Goal: Information Seeking & Learning: Learn about a topic

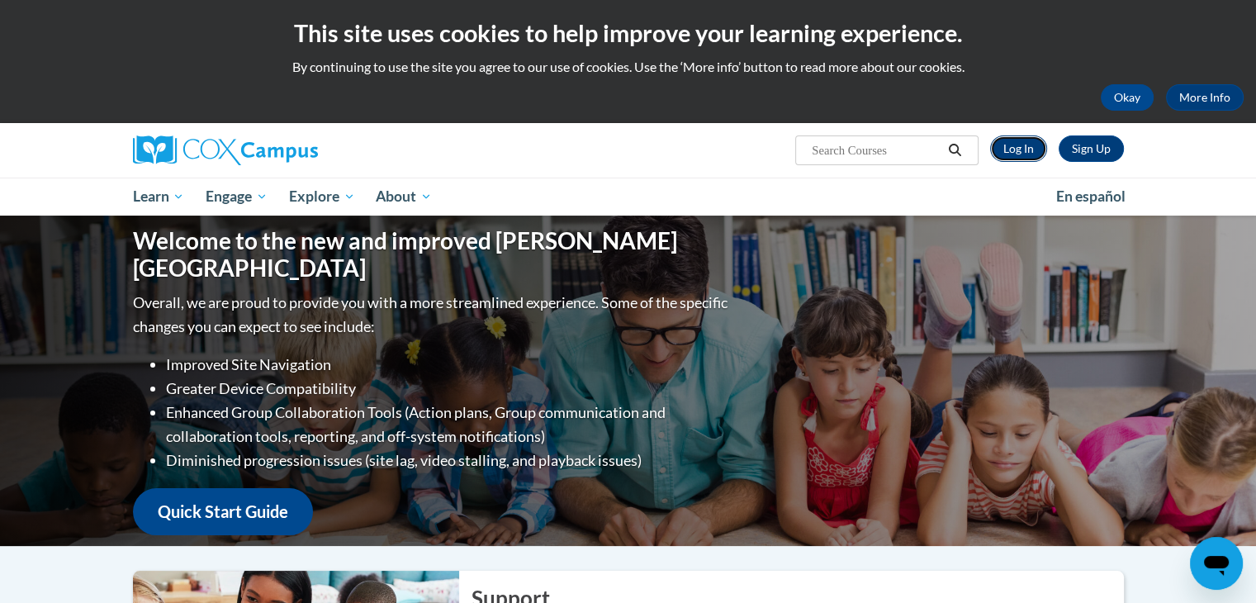
click at [1024, 149] on link "Log In" at bounding box center [1018, 148] width 57 height 26
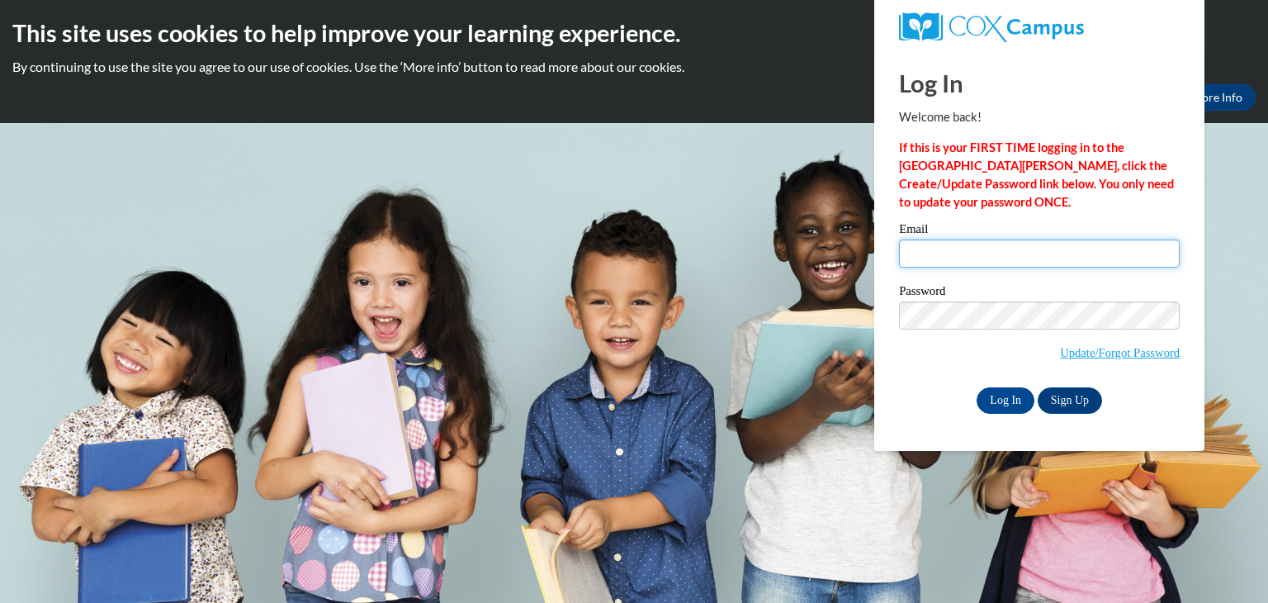
click at [975, 261] on input "Email" at bounding box center [1039, 253] width 281 height 28
type input "ahubbard24@ivytech.edu"
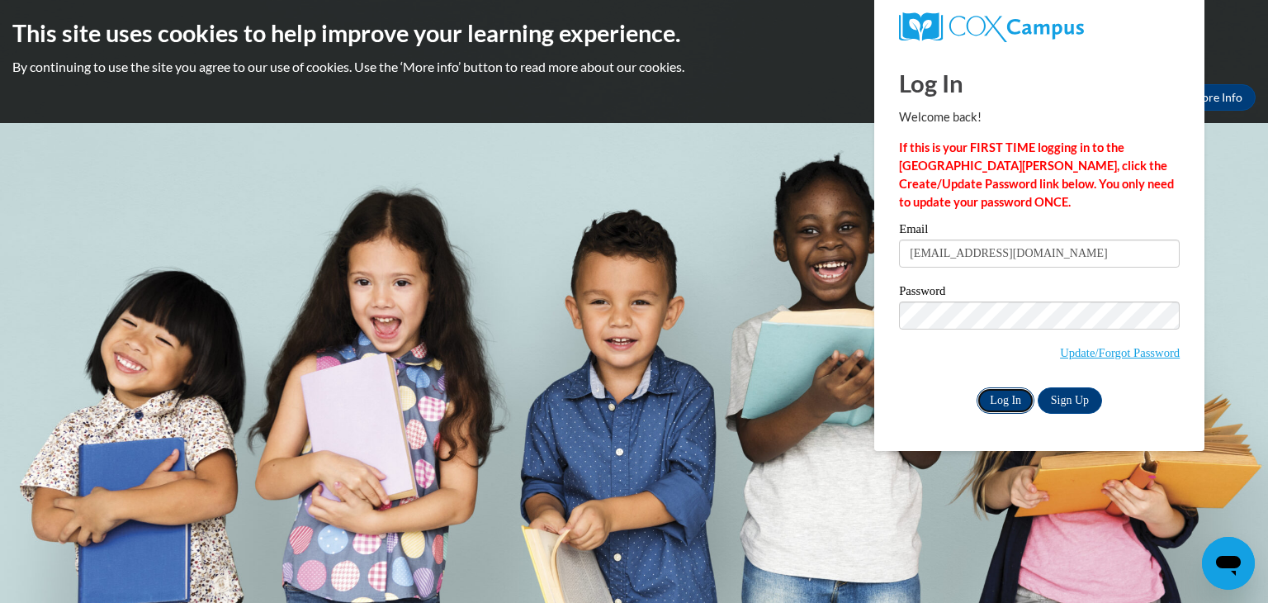
click at [996, 404] on input "Log In" at bounding box center [1006, 400] width 58 height 26
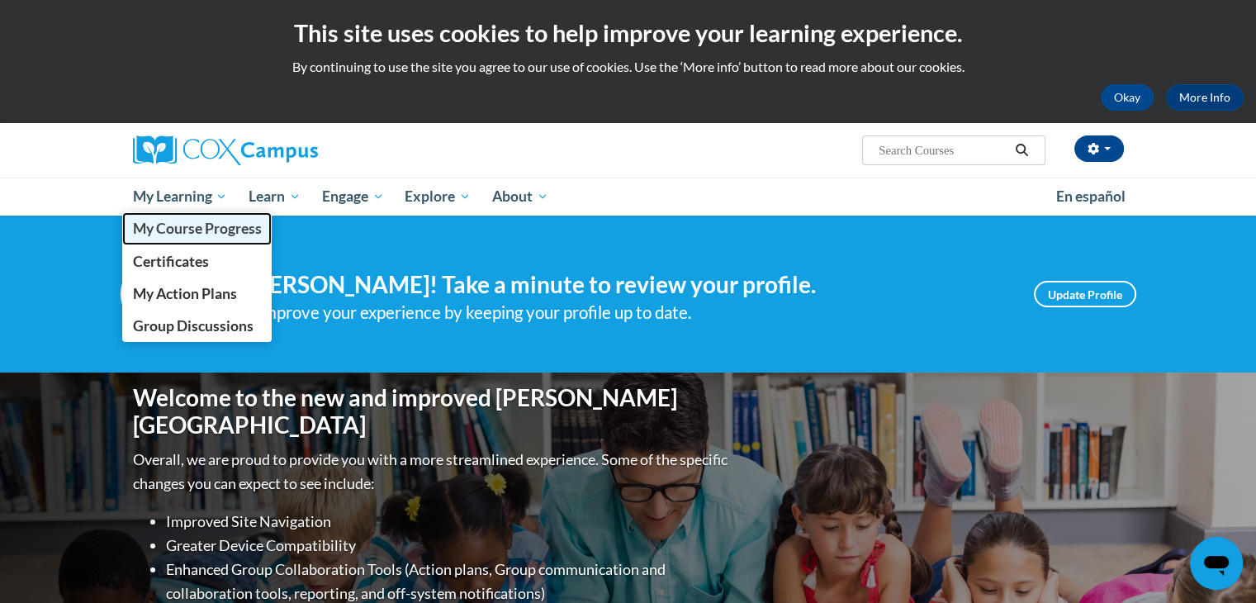
click at [234, 222] on span "My Course Progress" at bounding box center [196, 228] width 129 height 17
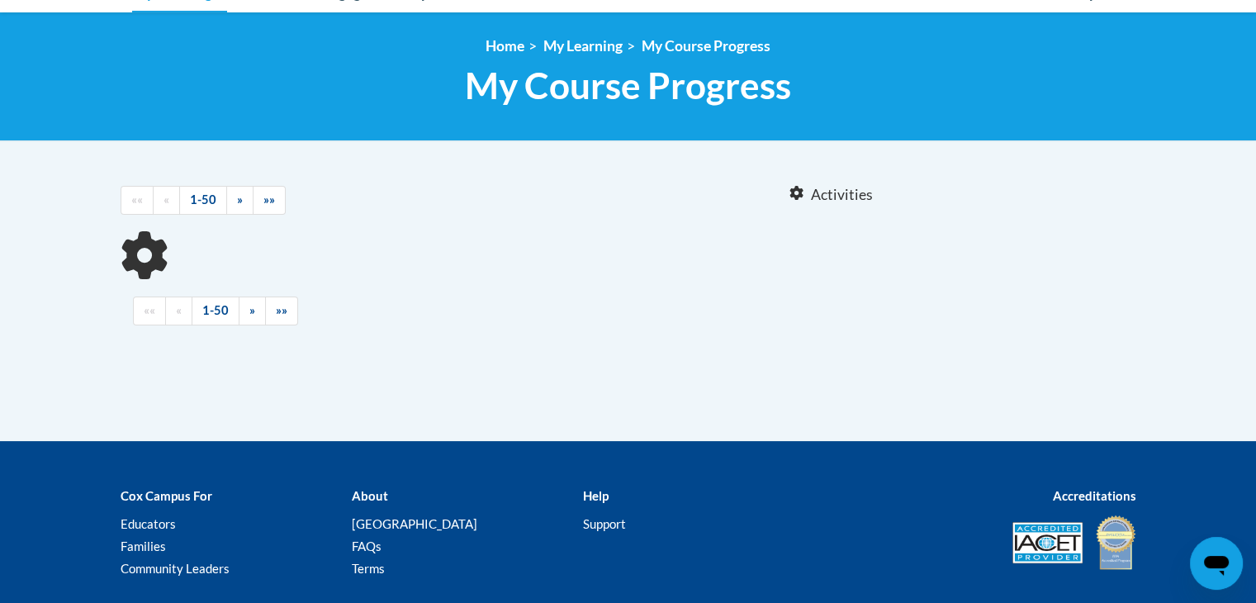
scroll to position [233, 0]
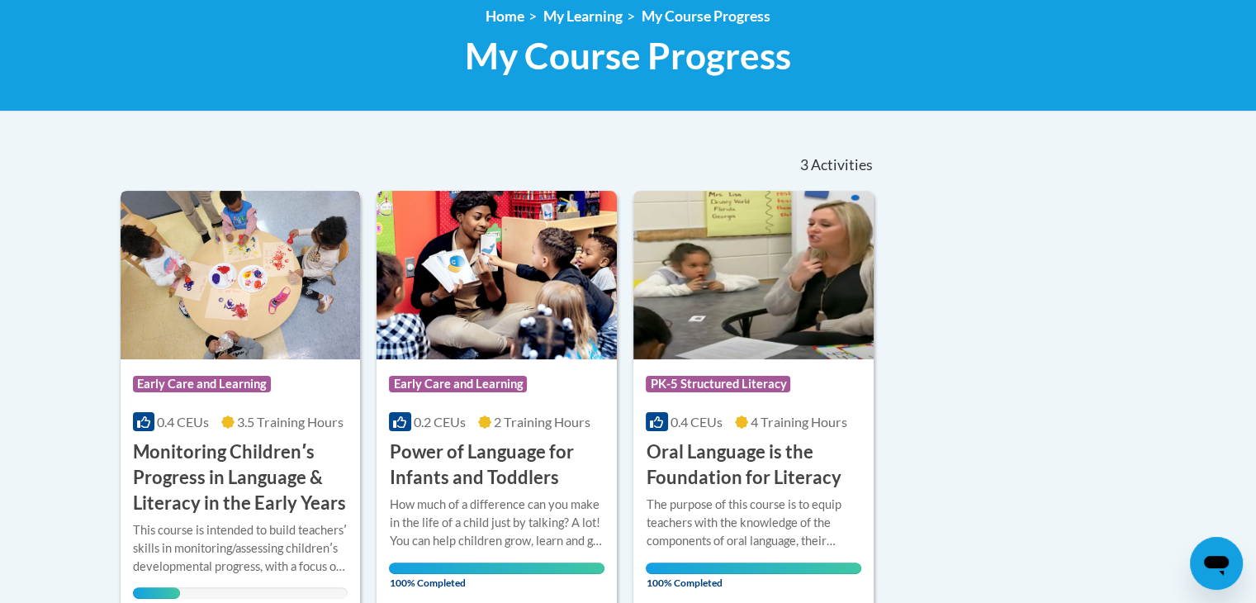
click at [185, 471] on h3 "Monitoring Childrenʹs Progress in Language & Literacy in the Early Years" at bounding box center [241, 477] width 216 height 76
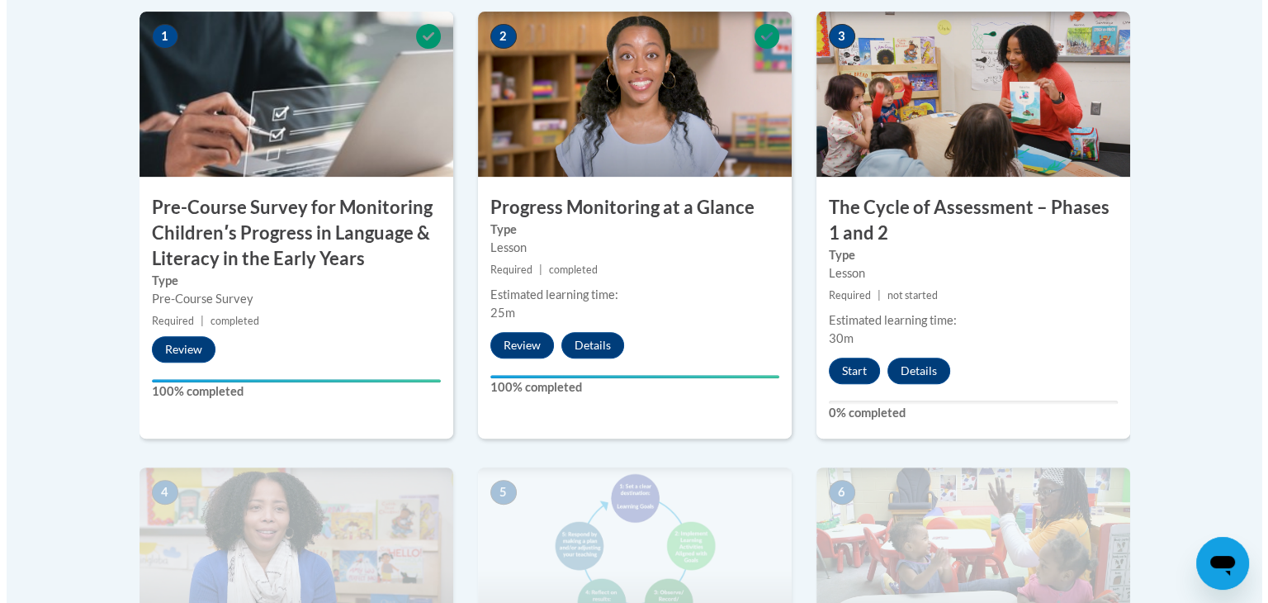
scroll to position [652, 0]
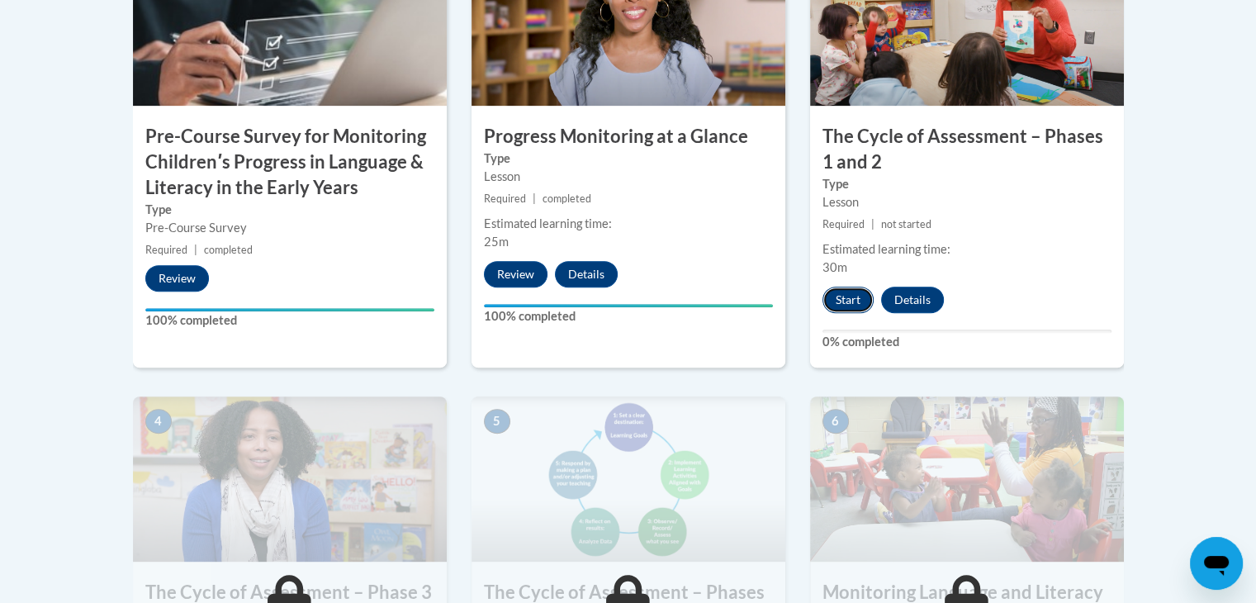
click at [859, 306] on button "Start" at bounding box center [847, 300] width 51 height 26
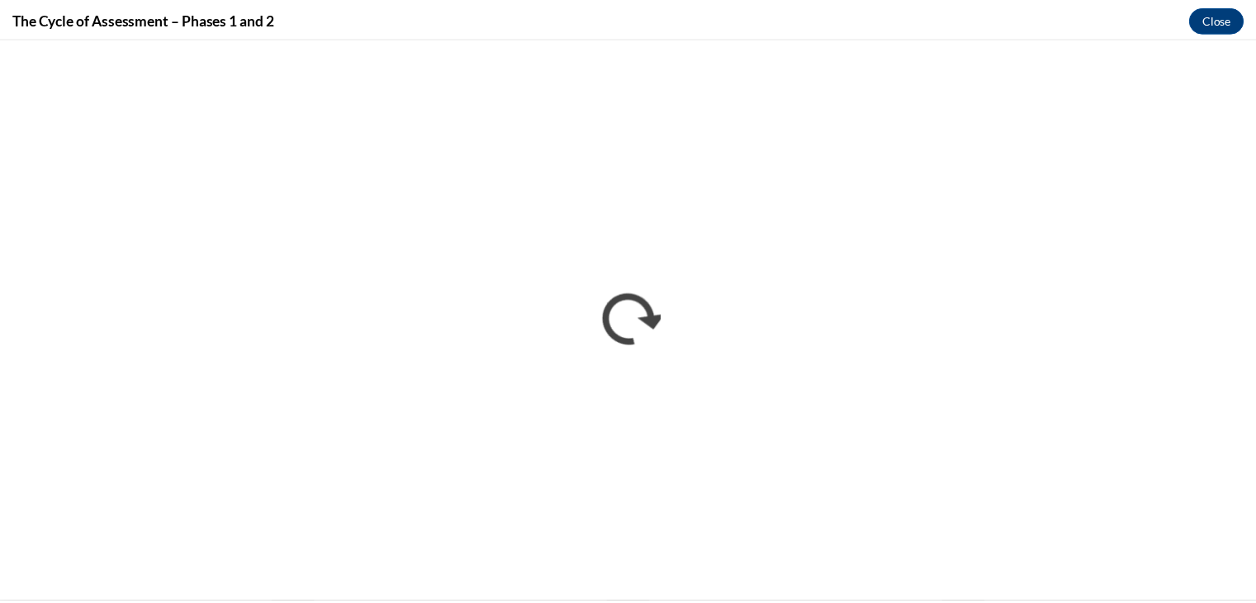
scroll to position [0, 0]
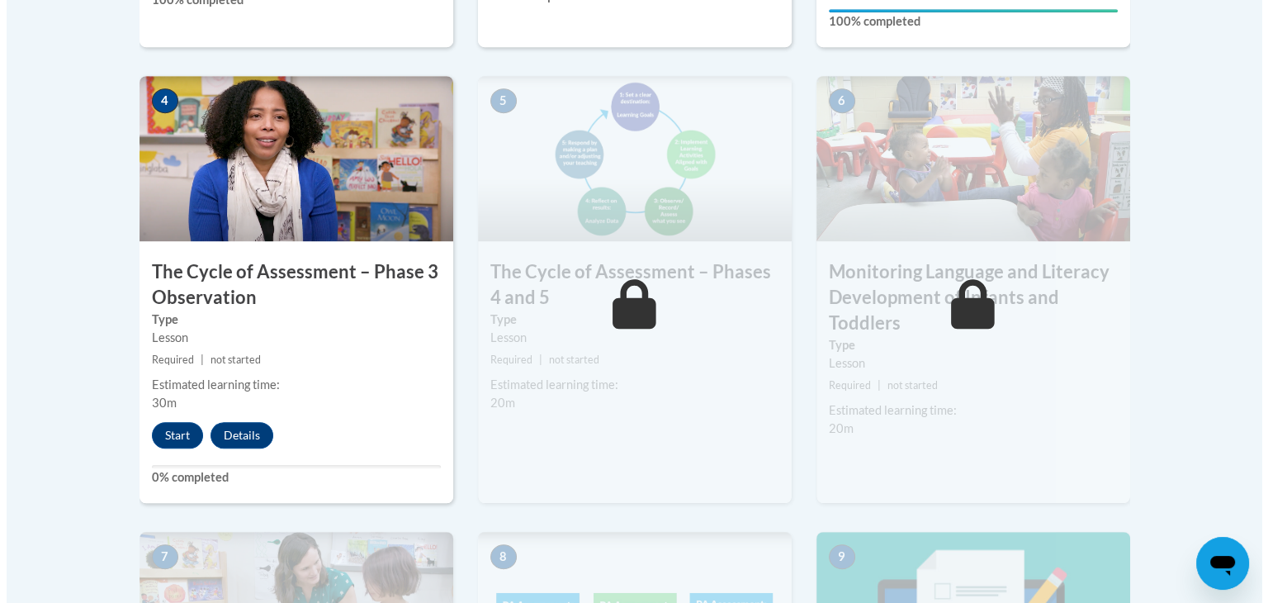
scroll to position [1004, 0]
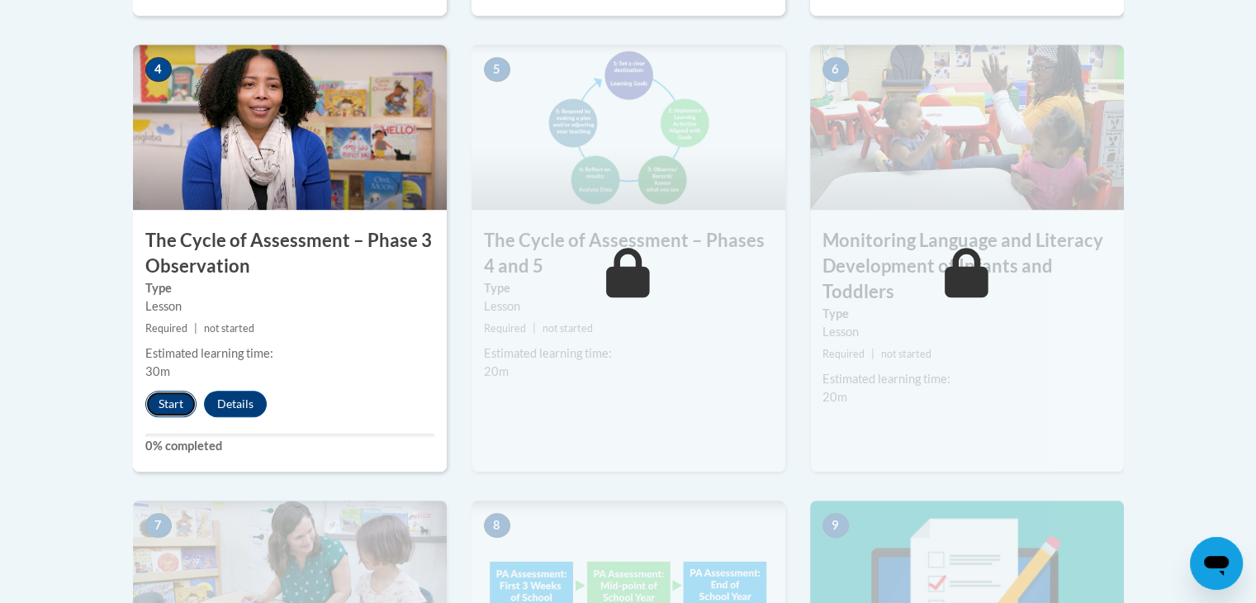
click at [169, 399] on button "Start" at bounding box center [170, 404] width 51 height 26
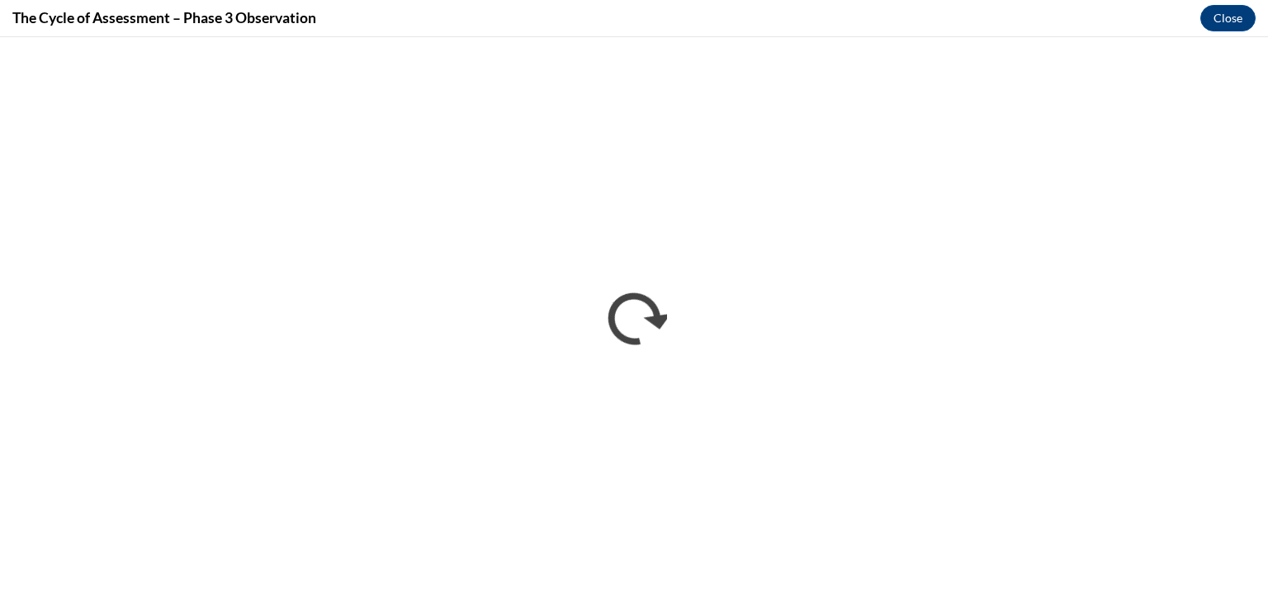
scroll to position [0, 0]
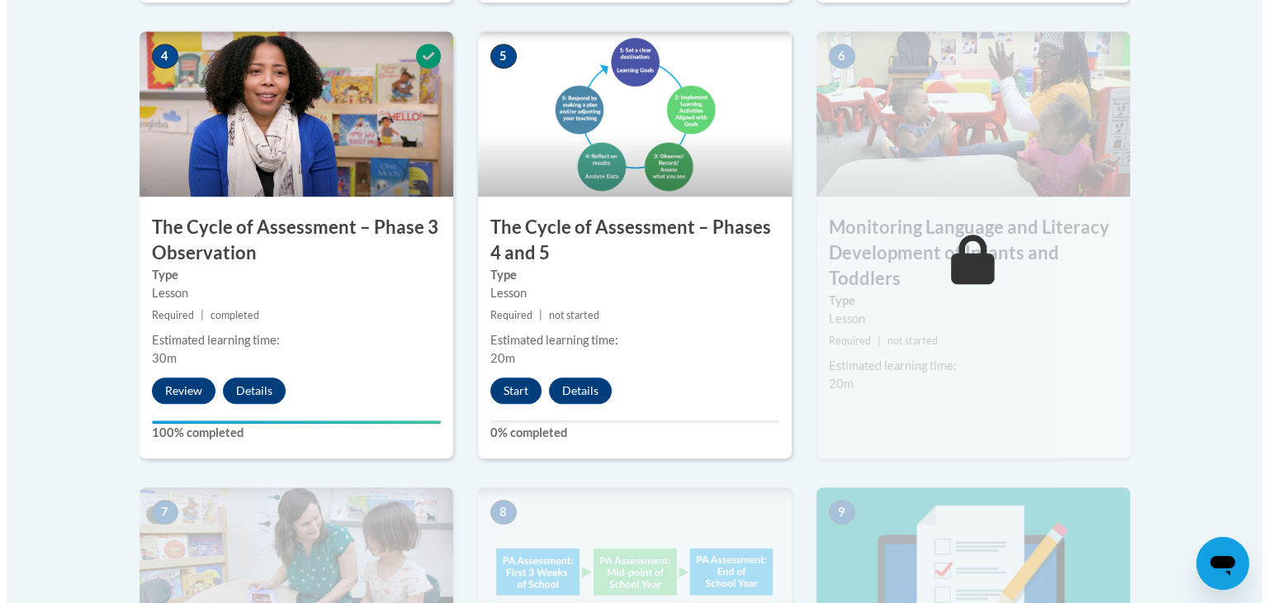
scroll to position [1021, 0]
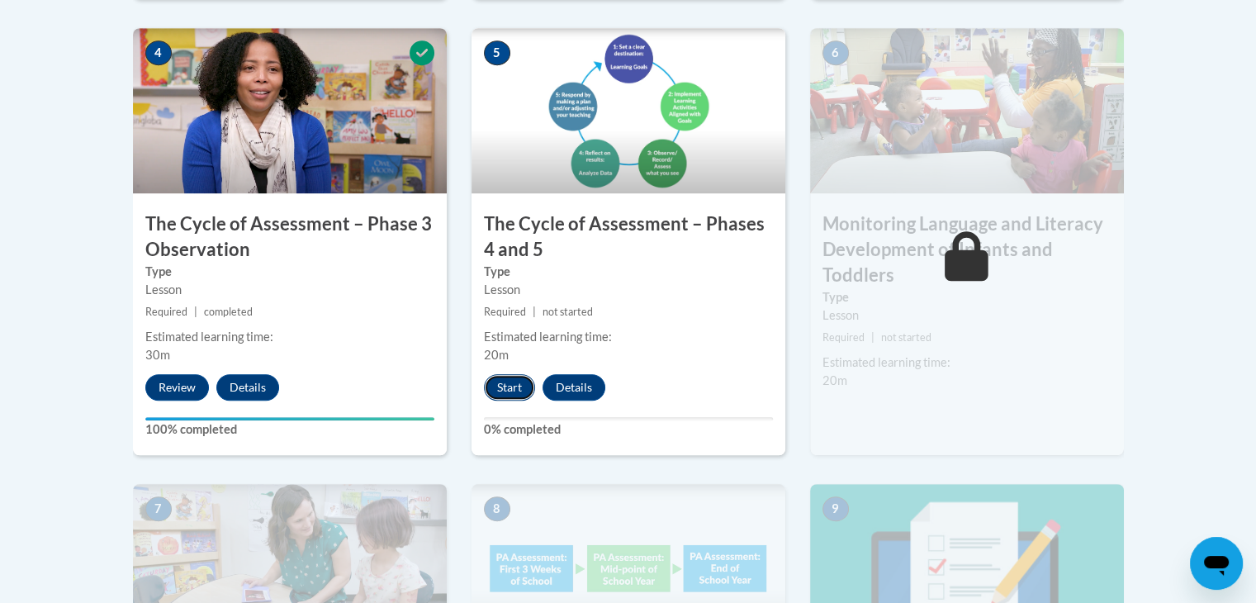
click at [507, 378] on button "Start" at bounding box center [509, 387] width 51 height 26
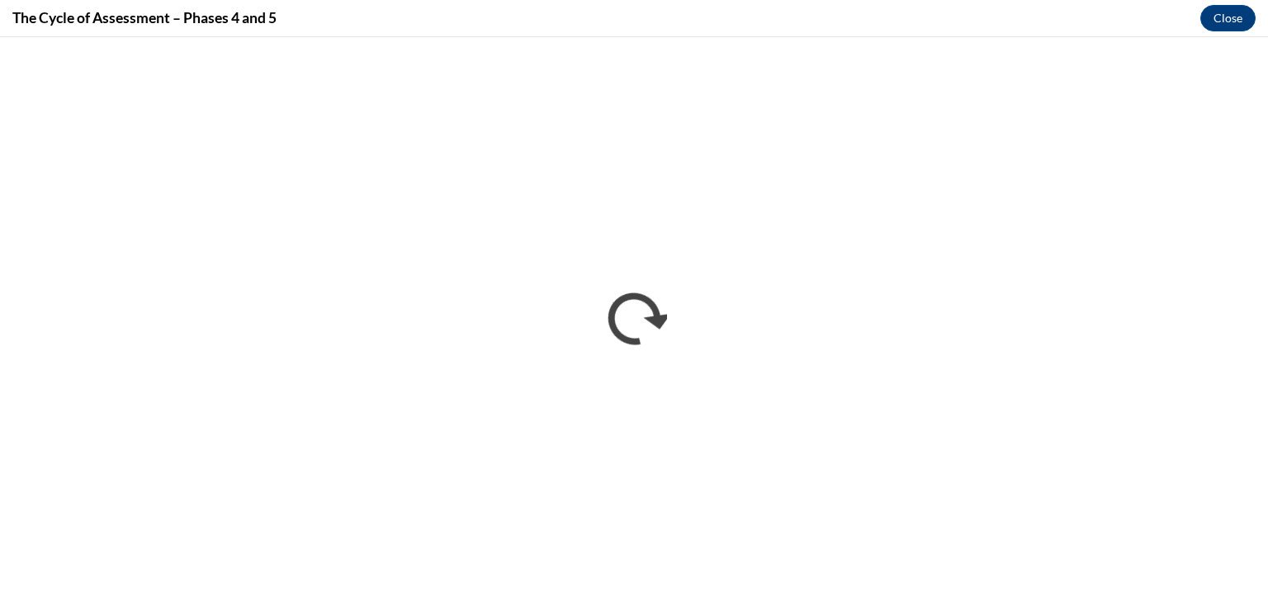
scroll to position [0, 0]
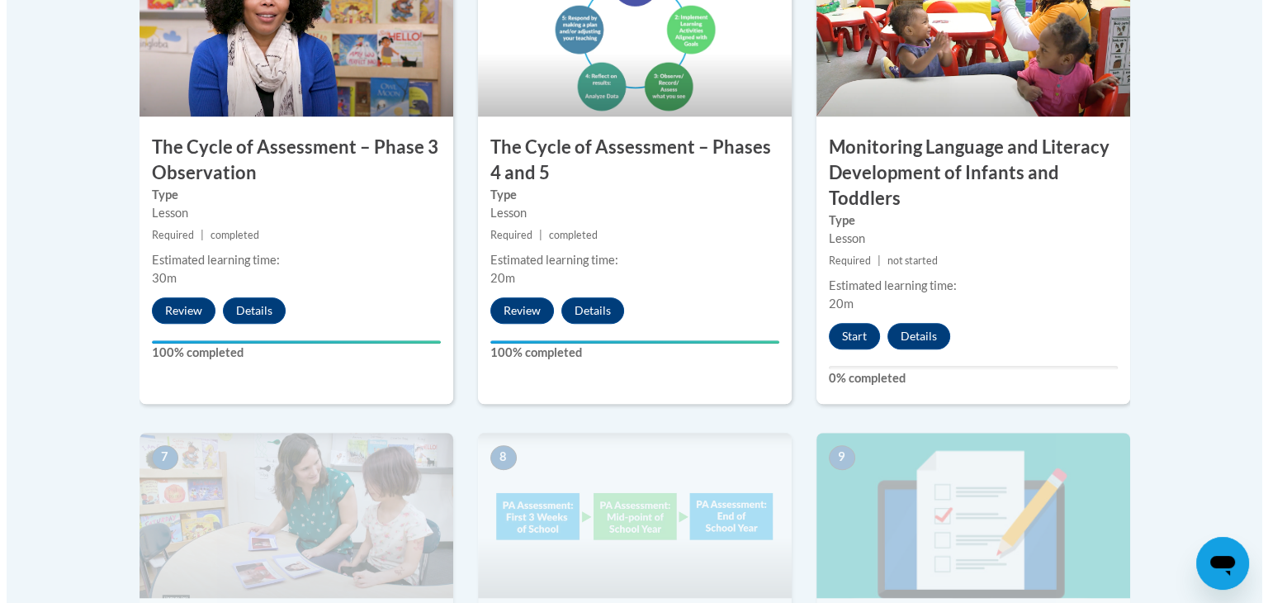
scroll to position [1100, 0]
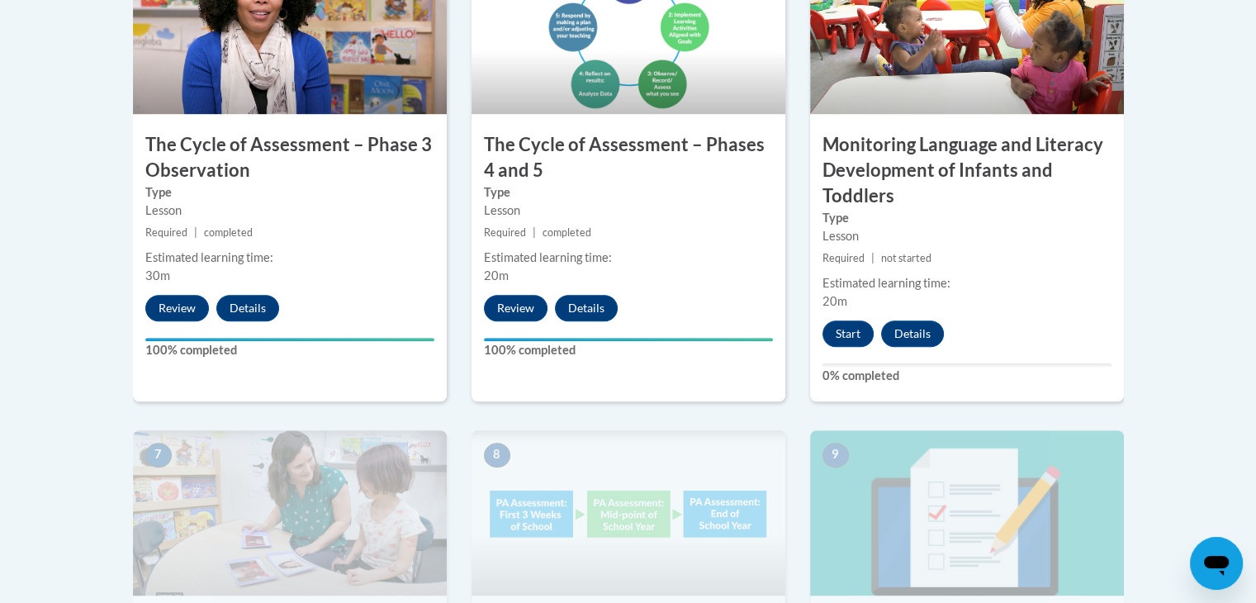
click at [836, 345] on div "6 Monitoring Language and Literacy Development of Infants and Toddlers Type Les…" at bounding box center [967, 175] width 314 height 452
click at [843, 342] on button "Start" at bounding box center [847, 333] width 51 height 26
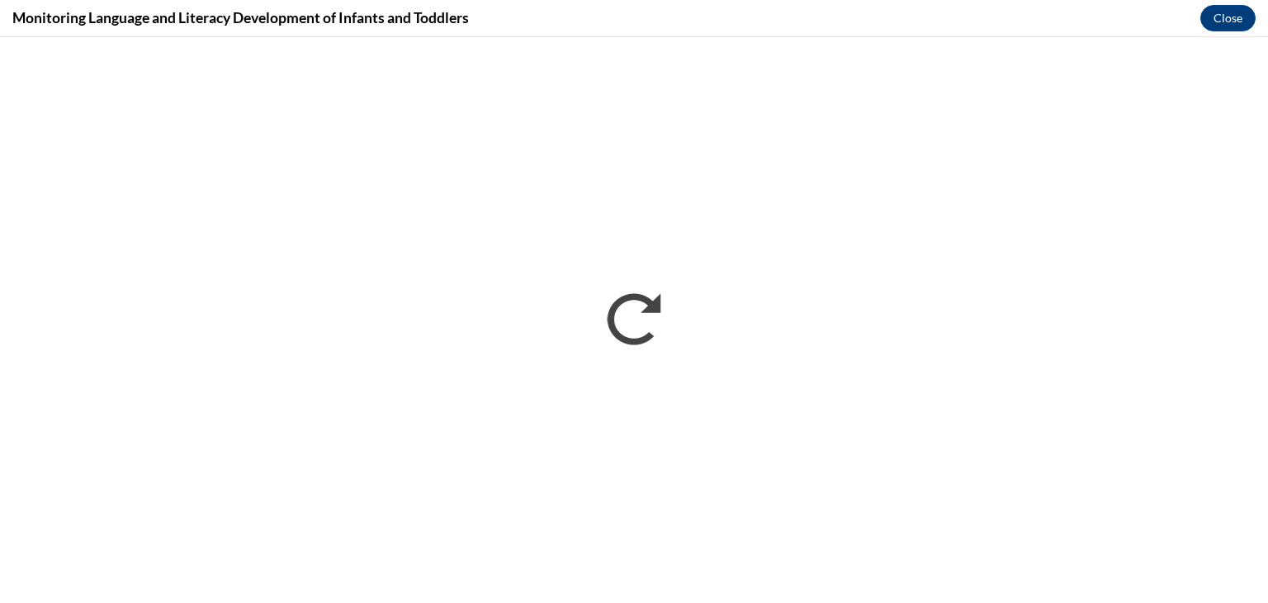
scroll to position [0, 0]
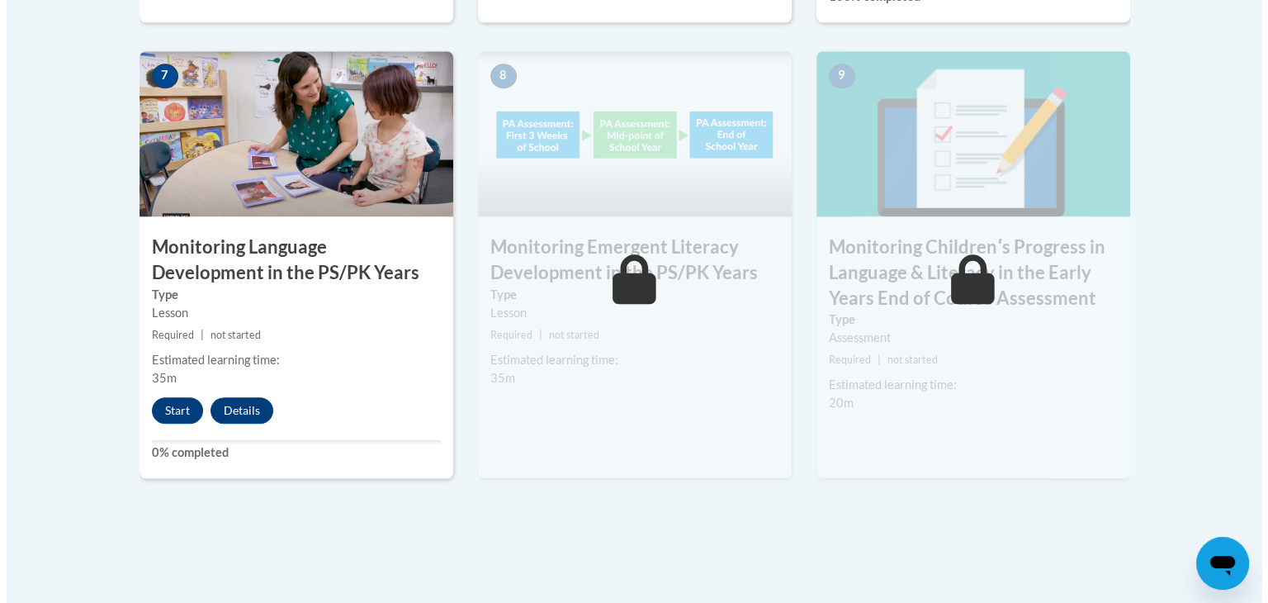
scroll to position [1495, 0]
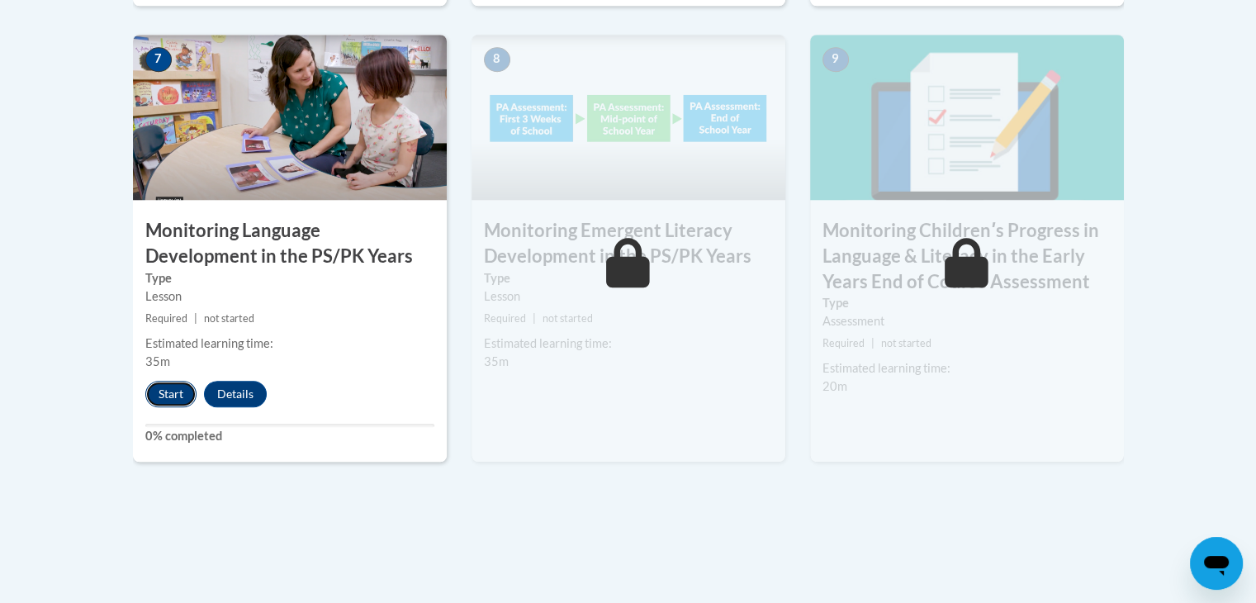
click at [169, 396] on button "Start" at bounding box center [170, 394] width 51 height 26
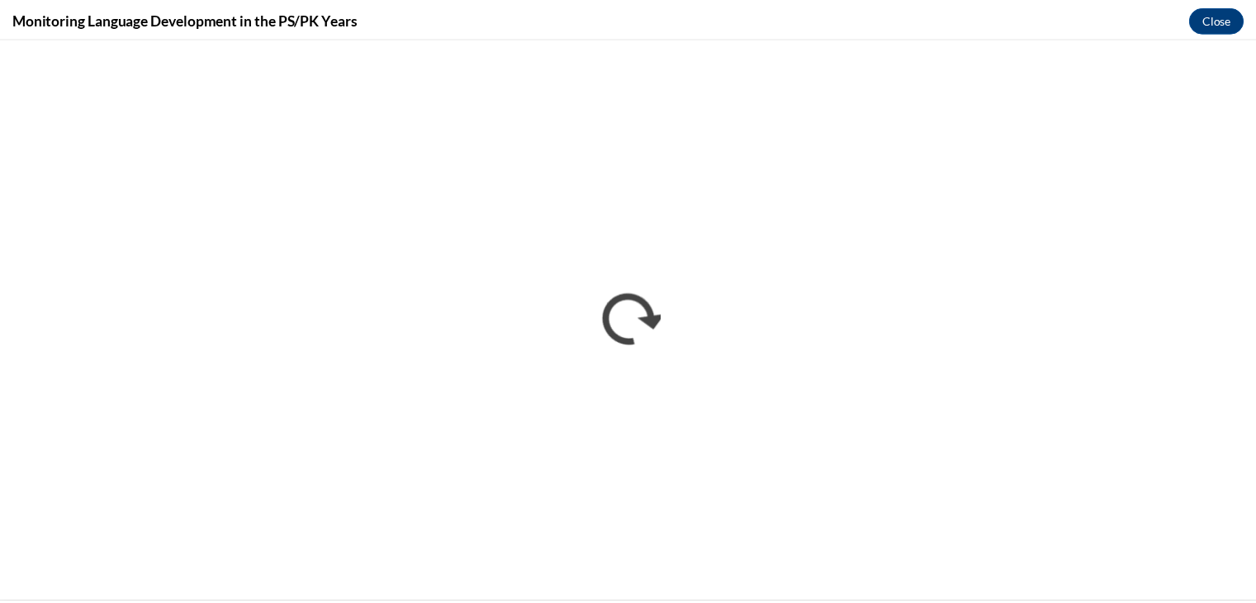
scroll to position [0, 0]
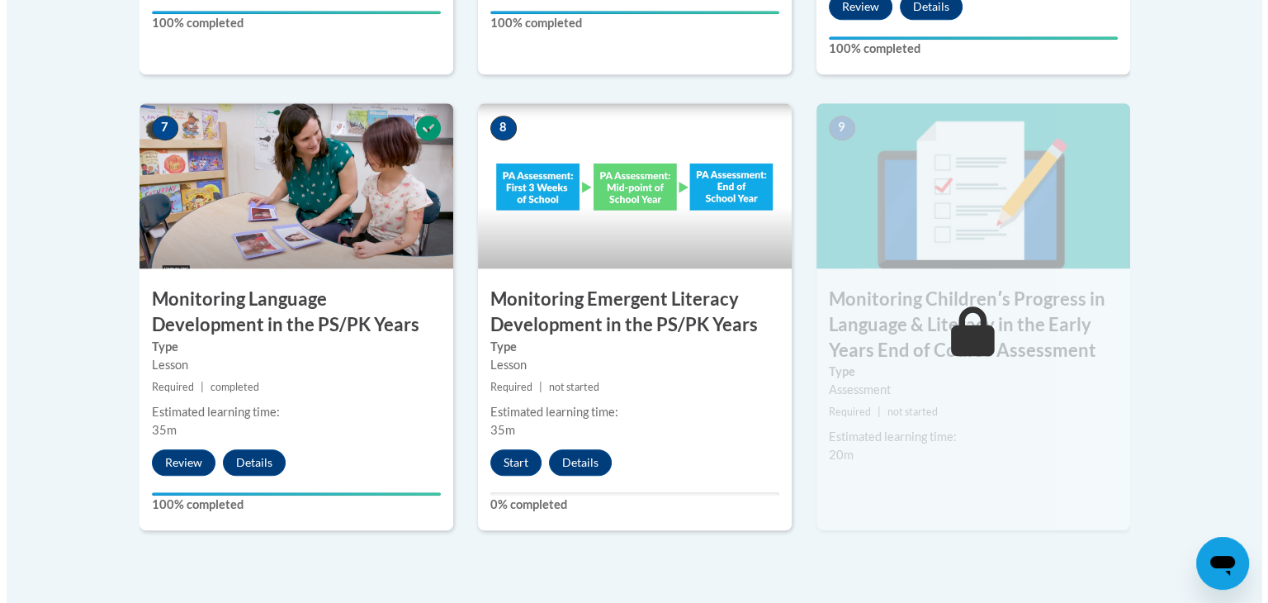
scroll to position [1490, 0]
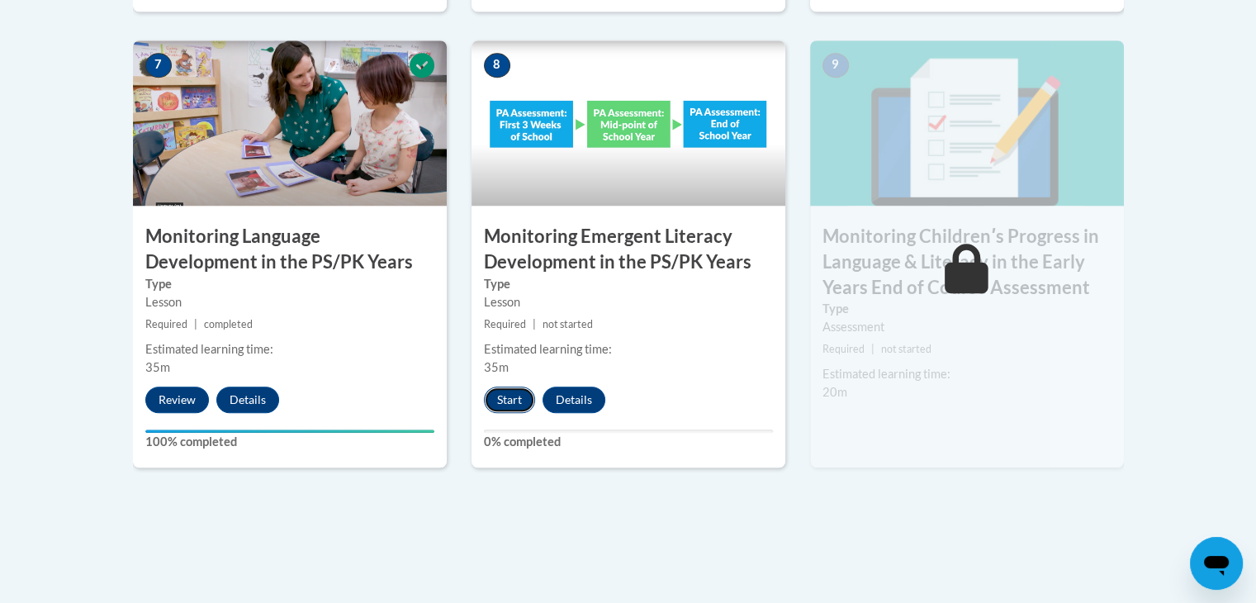
click at [490, 396] on button "Start" at bounding box center [509, 399] width 51 height 26
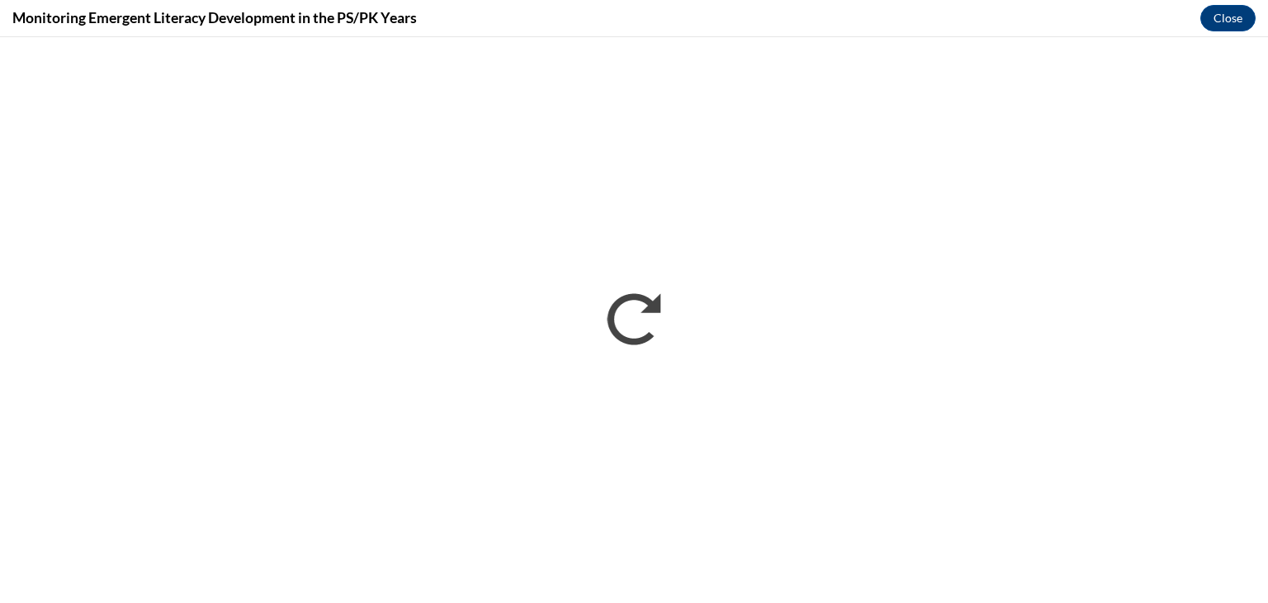
scroll to position [0, 0]
